Goal: Task Accomplishment & Management: Complete application form

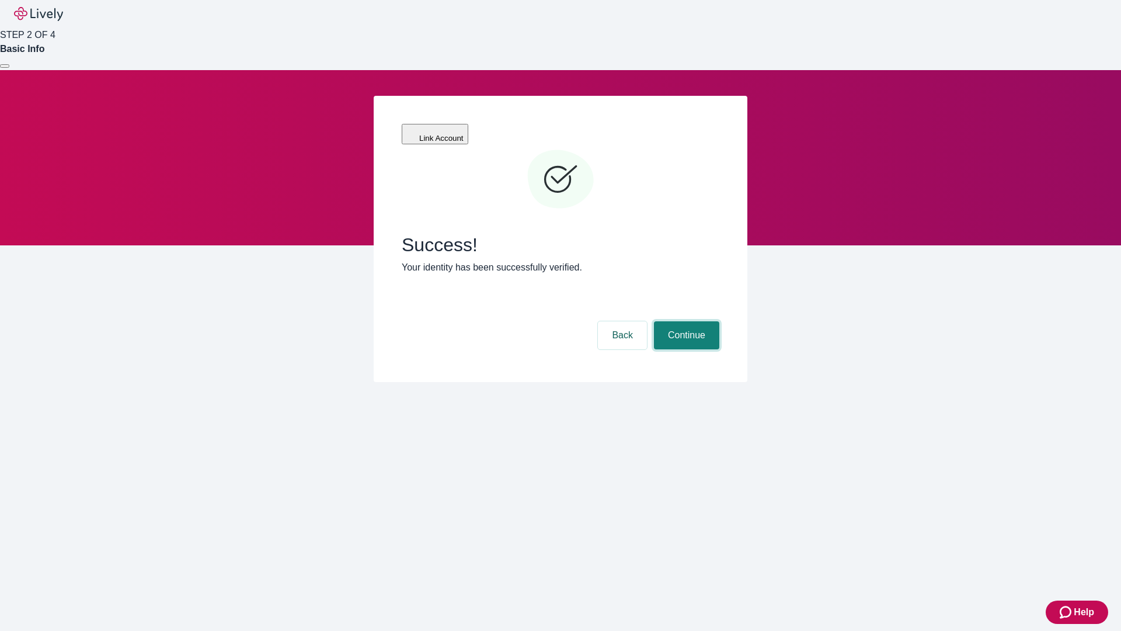
click at [685, 321] on button "Continue" at bounding box center [686, 335] width 65 height 28
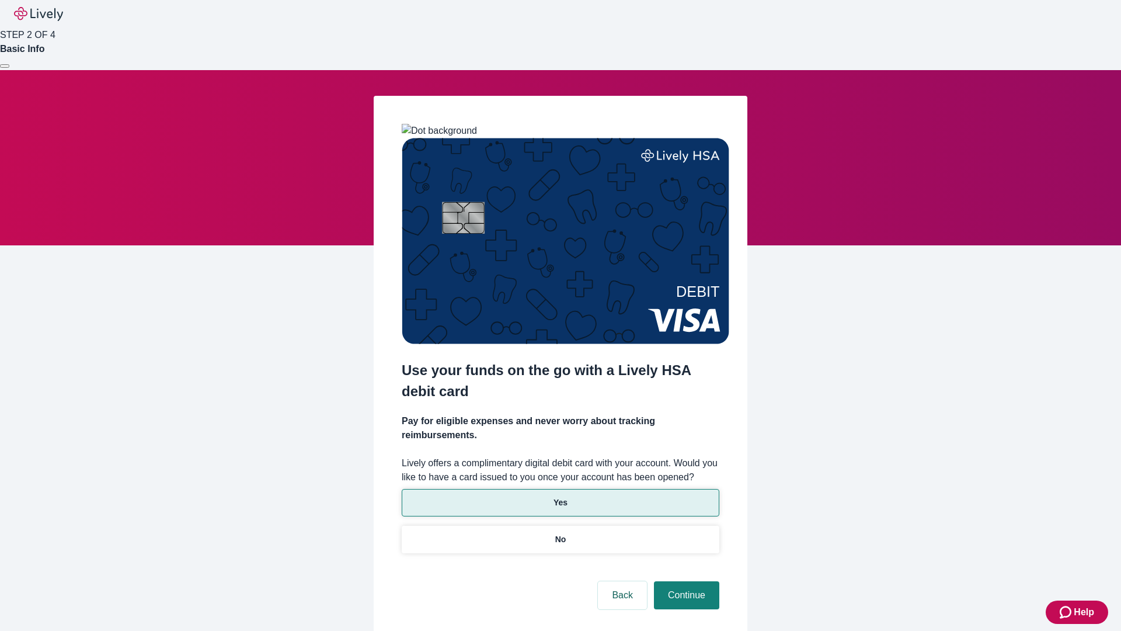
click at [560, 496] on p "Yes" at bounding box center [561, 502] width 14 height 12
click at [685, 581] on button "Continue" at bounding box center [686, 595] width 65 height 28
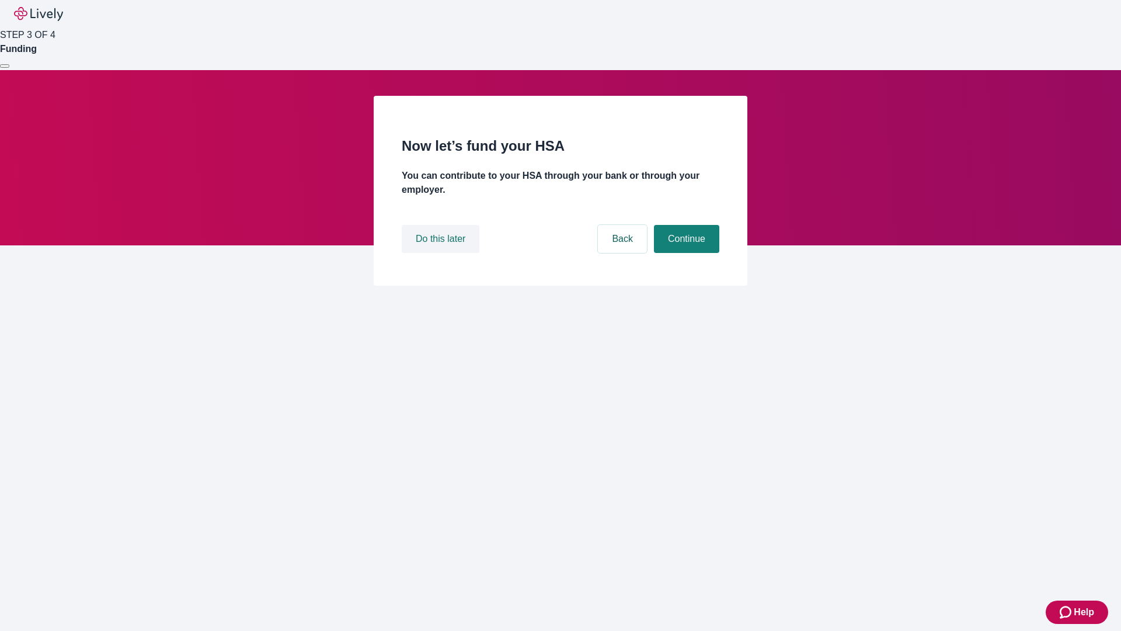
click at [442, 253] on button "Do this later" at bounding box center [441, 239] width 78 height 28
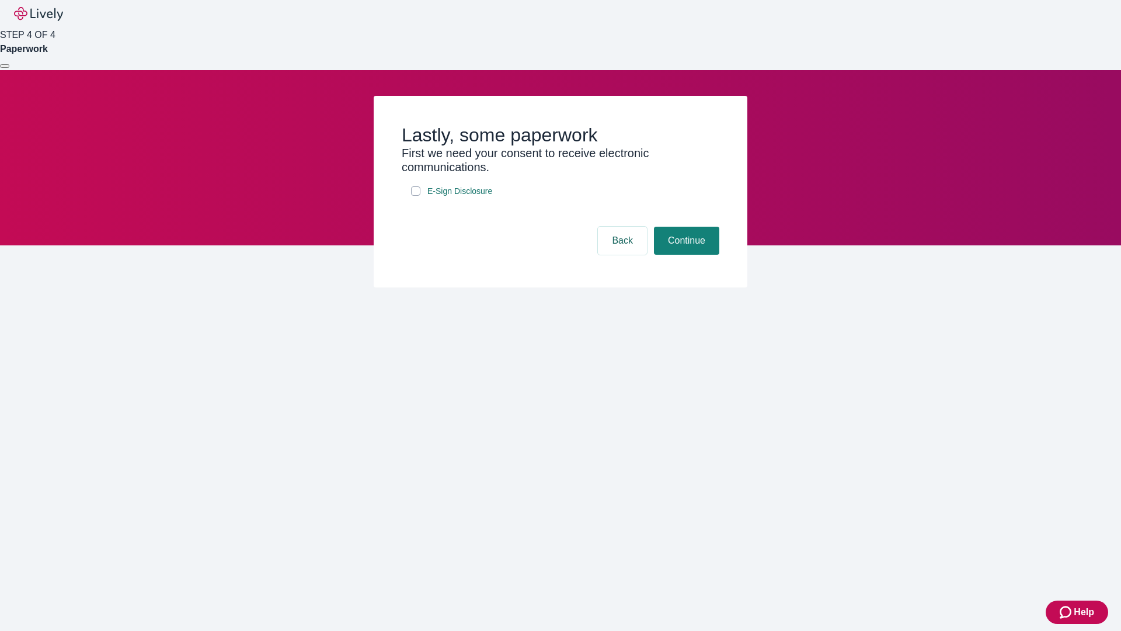
click at [416, 196] on input "E-Sign Disclosure" at bounding box center [415, 190] width 9 height 9
checkbox input "true"
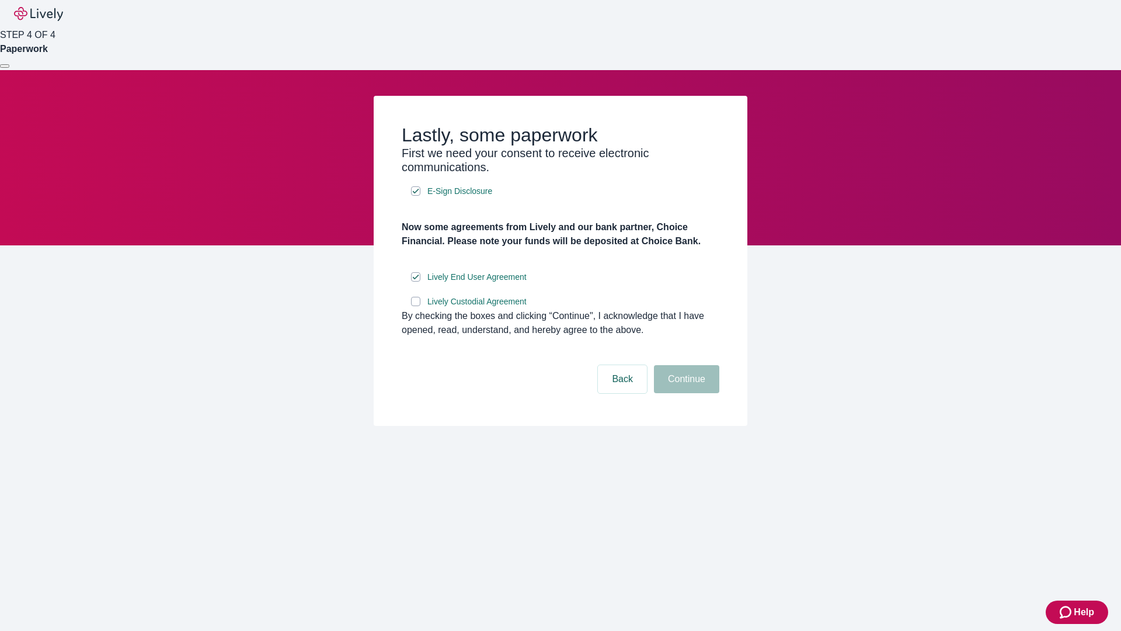
click at [416, 306] on input "Lively Custodial Agreement" at bounding box center [415, 301] width 9 height 9
checkbox input "true"
click at [685, 393] on button "Continue" at bounding box center [686, 379] width 65 height 28
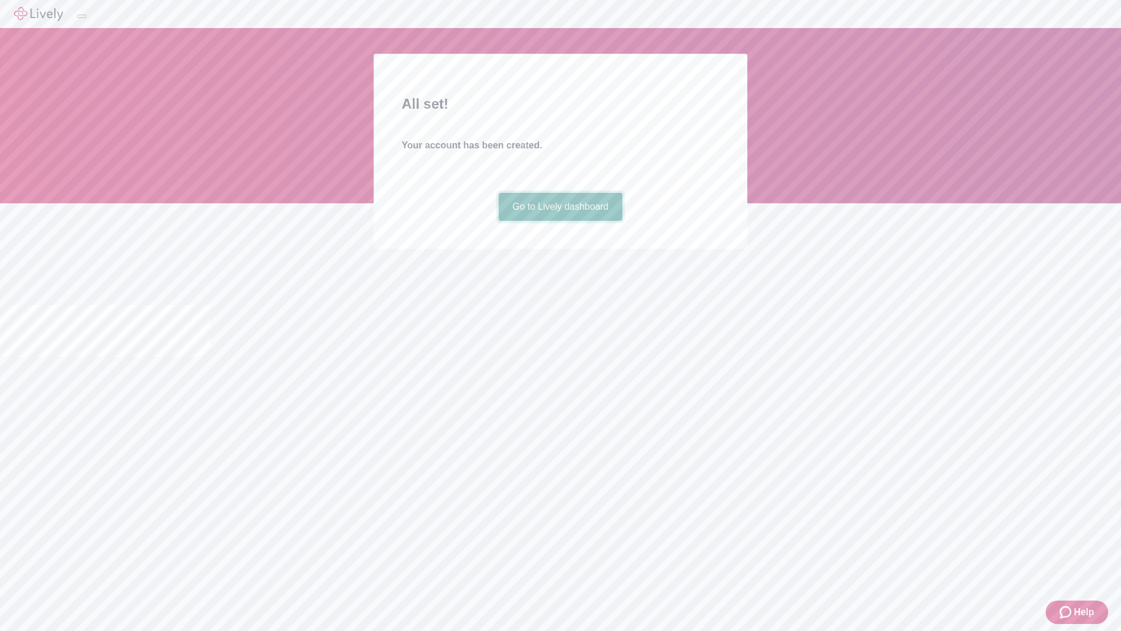
click at [560, 221] on link "Go to Lively dashboard" at bounding box center [561, 207] width 124 height 28
